Goal: Task Accomplishment & Management: Manage account settings

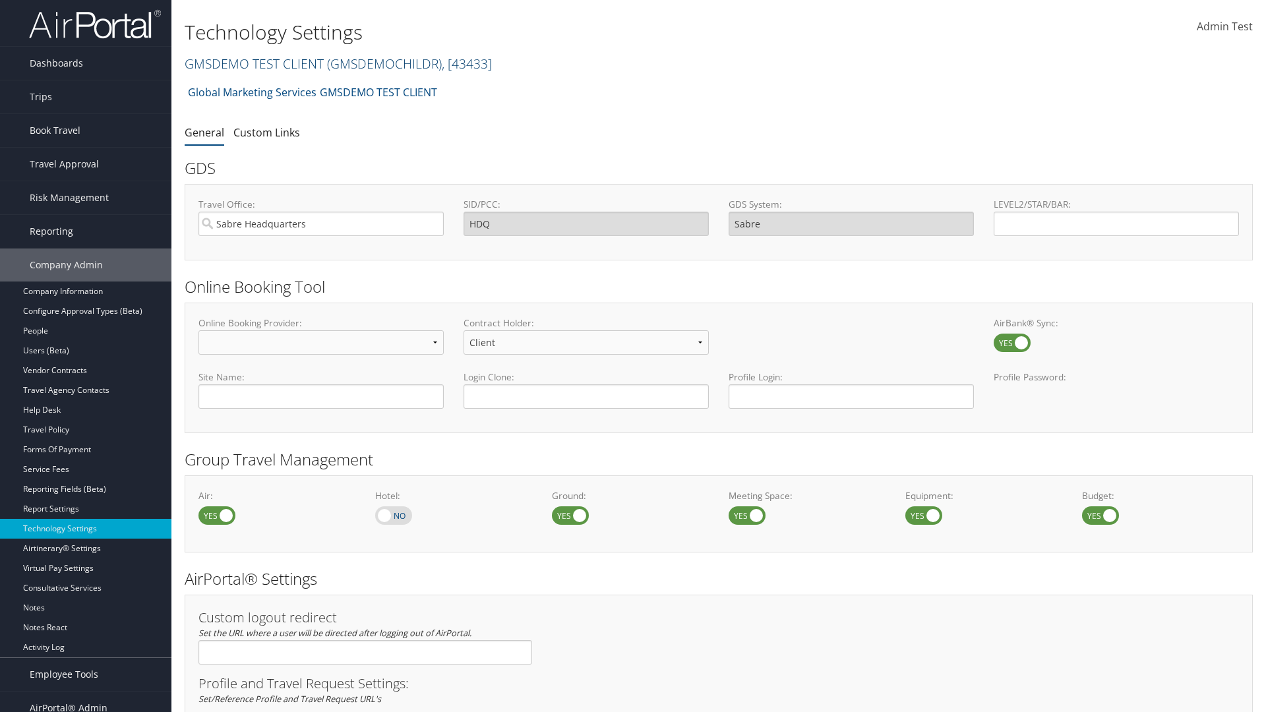
click at [253, 63] on link "GMSDEMO TEST CLIENT ( GMSDEMOCHILDR ) , [ 43433 ]" at bounding box center [338, 64] width 307 height 18
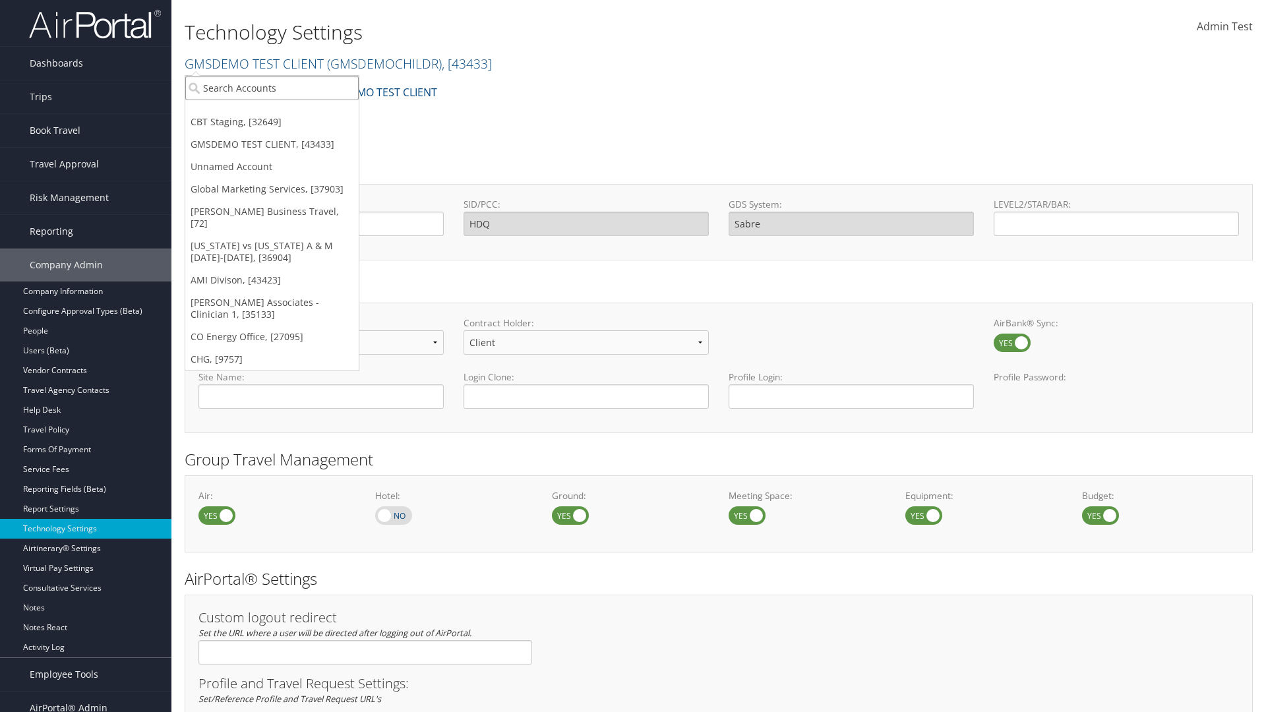
click at [272, 88] on input "search" at bounding box center [271, 88] width 173 height 24
type input "CBTSTG"
click at [272, 112] on div "CBT Staging (CBTSTG), [32649]" at bounding box center [272, 112] width 188 height 12
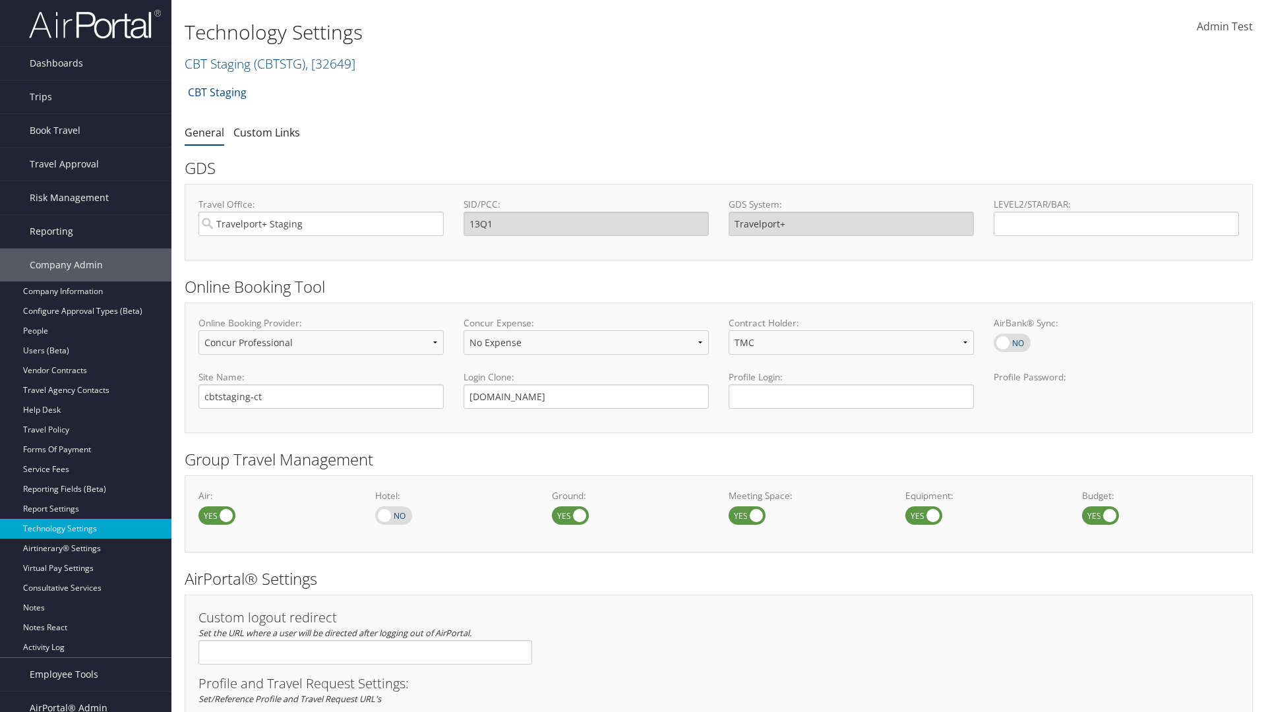
select select "4"
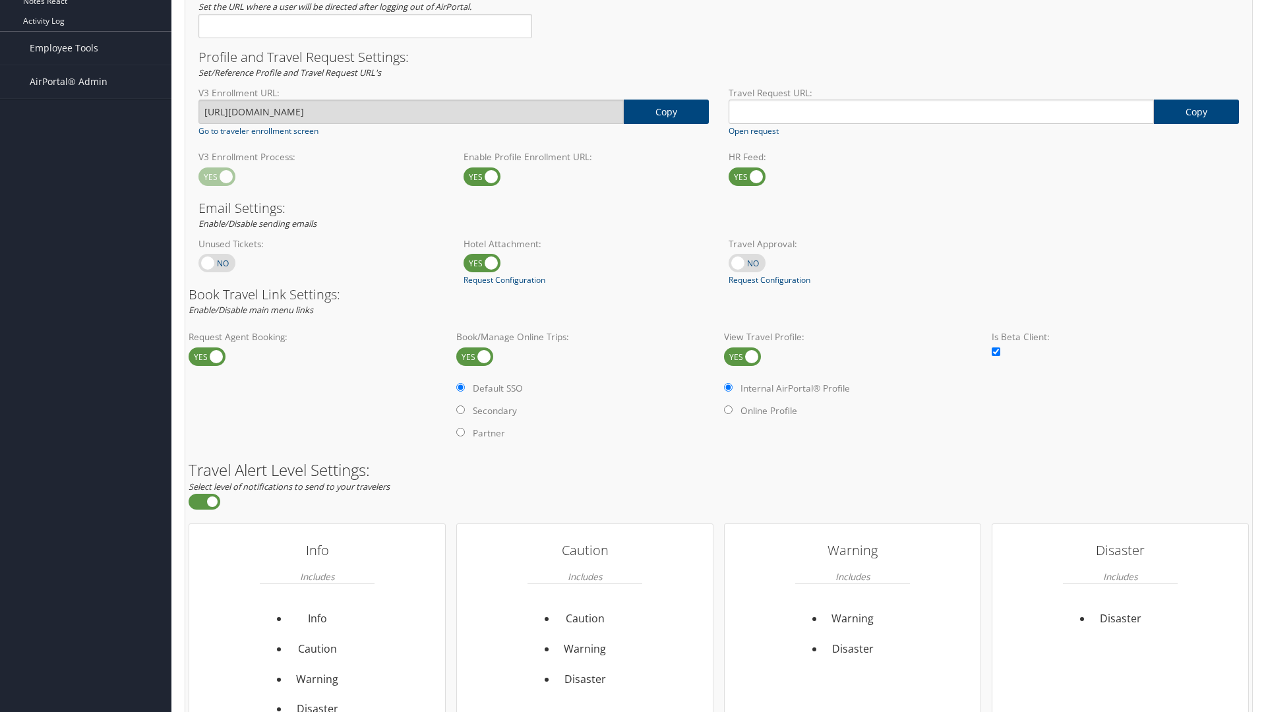
click at [743, 356] on label at bounding box center [742, 357] width 37 height 18
click at [739, 356] on input "checkbox" at bounding box center [735, 358] width 9 height 9
click at [743, 356] on label at bounding box center [742, 357] width 37 height 18
click at [739, 356] on input "checkbox" at bounding box center [735, 358] width 9 height 9
checkbox input "true"
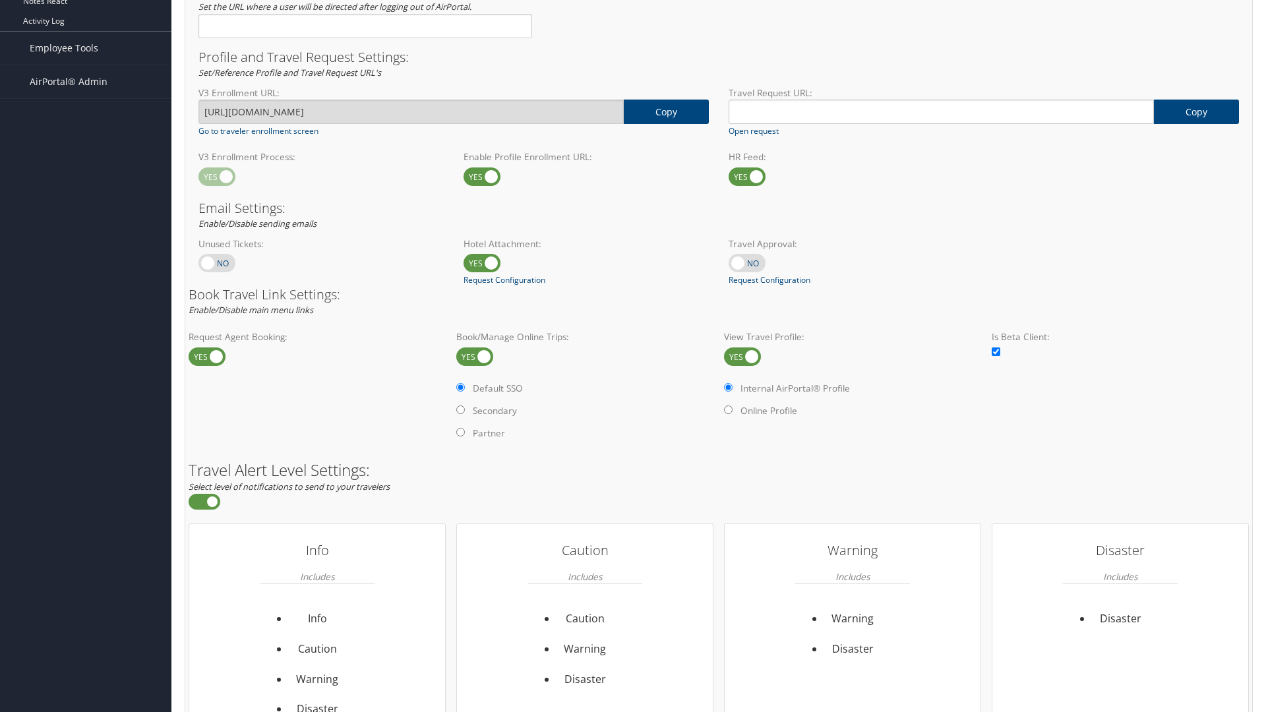
click at [770, 410] on label "Online Profile" at bounding box center [769, 410] width 57 height 13
click at [733, 410] on input "Online Profile" at bounding box center [728, 410] width 9 height 9
radio input "true"
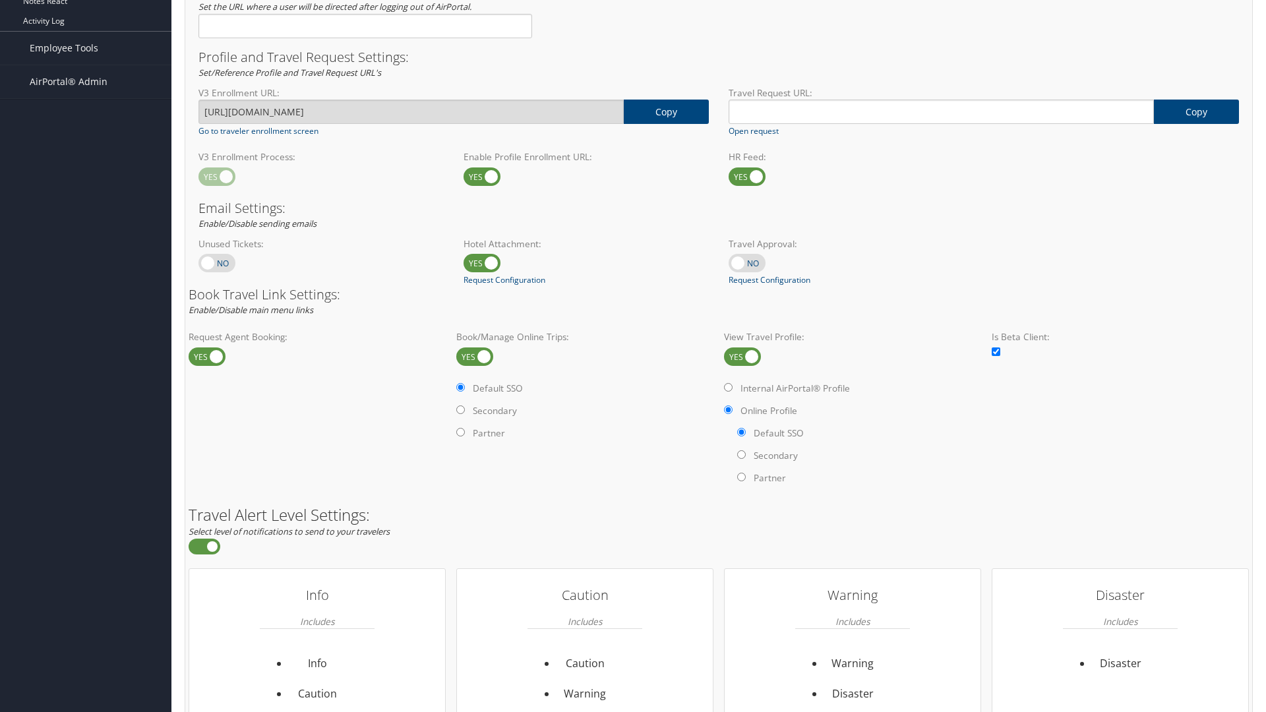
scroll to position [808, 0]
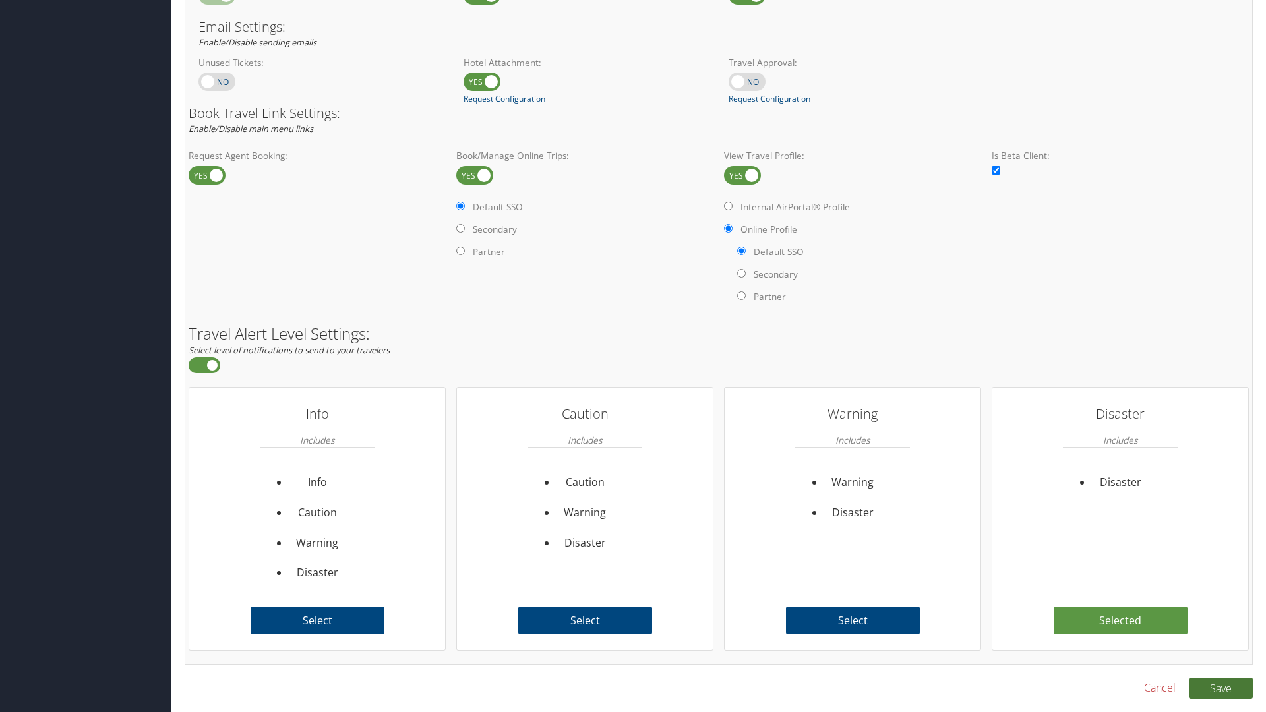
click at [1221, 688] on button "Save" at bounding box center [1221, 688] width 64 height 21
